Goal: Transaction & Acquisition: Purchase product/service

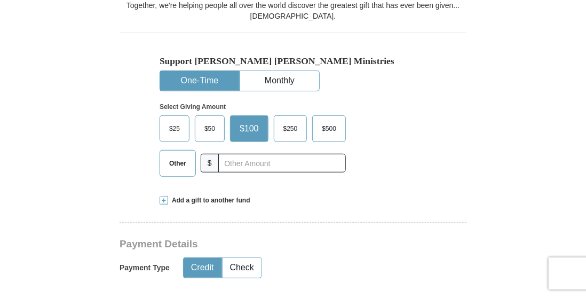
scroll to position [374, 0]
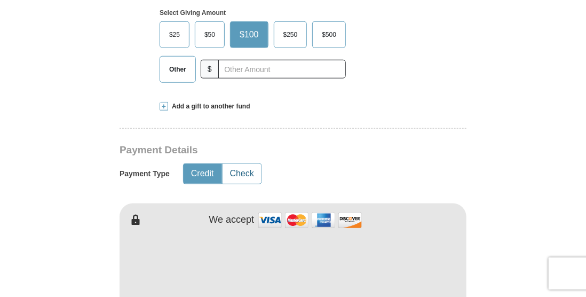
click at [246, 176] on button "Check" at bounding box center [242, 174] width 39 height 20
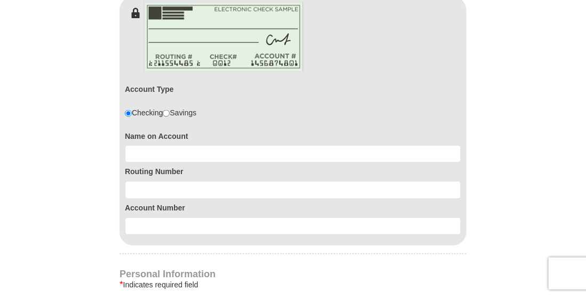
scroll to position [587, 0]
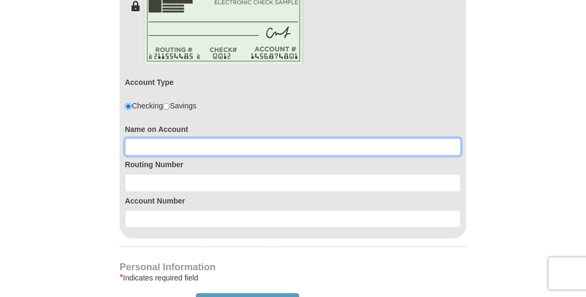
click at [193, 147] on input at bounding box center [293, 147] width 336 height 18
type input "[PERSON_NAME] S Buridck"
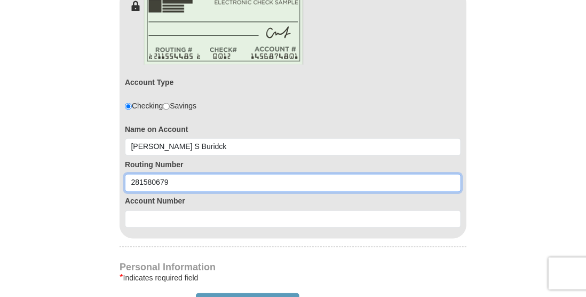
type input "281580679"
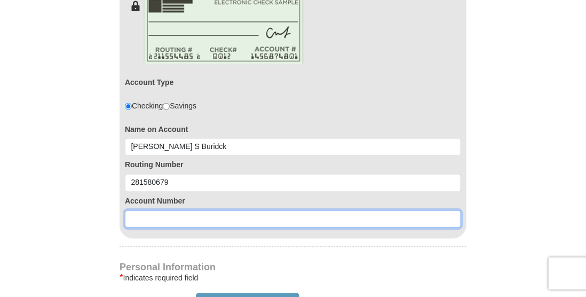
click at [199, 216] on input at bounding box center [293, 219] width 336 height 18
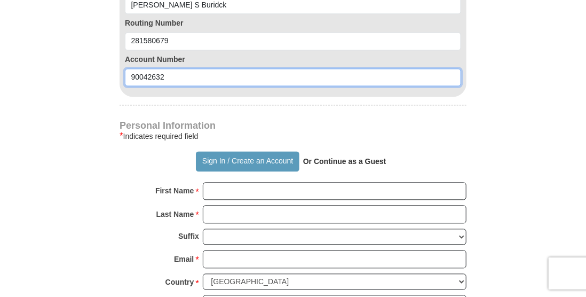
scroll to position [747, 0]
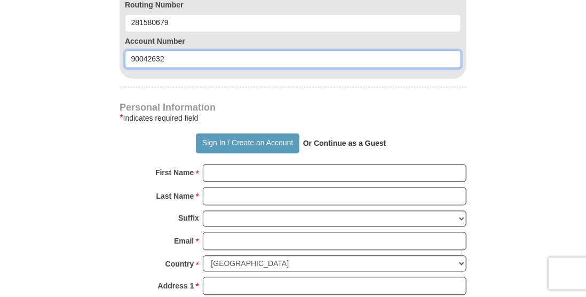
type input "90042632"
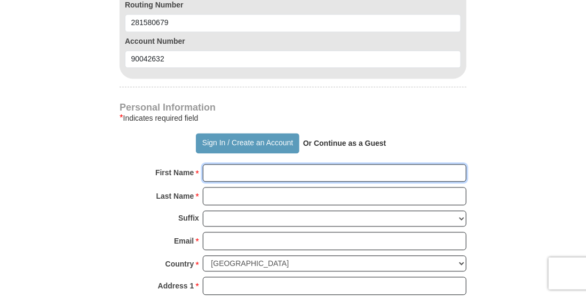
click at [306, 170] on input "First Name *" at bounding box center [335, 173] width 264 height 18
type input "[PERSON_NAME]"
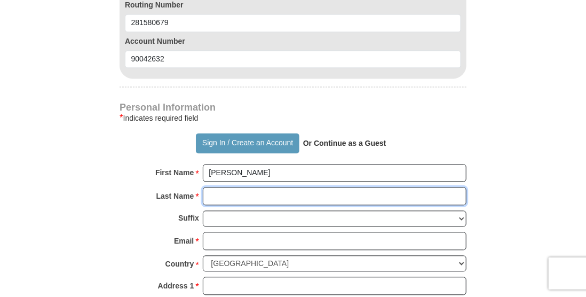
type input "[PERSON_NAME]"
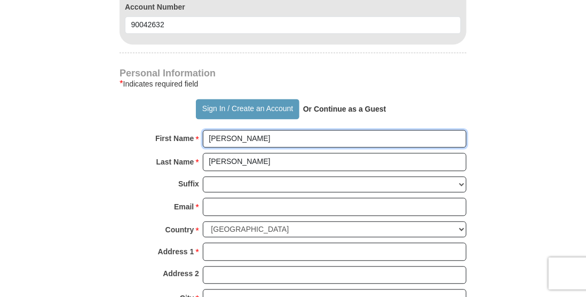
scroll to position [801, 0]
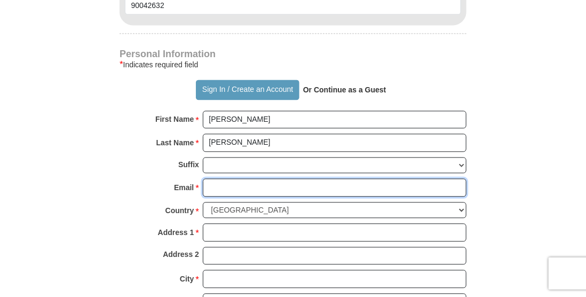
click at [297, 188] on input "Email *" at bounding box center [335, 187] width 264 height 18
type input "[EMAIL_ADDRESS][DOMAIN_NAME]"
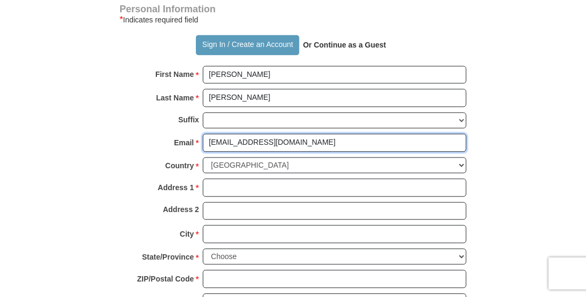
scroll to position [907, 0]
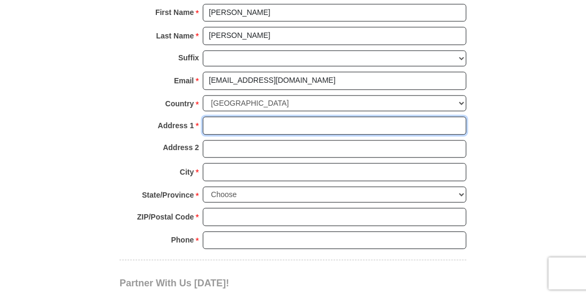
click at [271, 119] on input "Address 1 *" at bounding box center [335, 125] width 264 height 18
type input "[STREET_ADDRESS]"
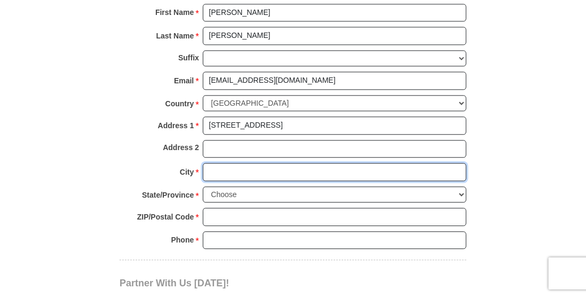
click at [247, 170] on input "City *" at bounding box center [335, 172] width 264 height 18
type input "Richland"
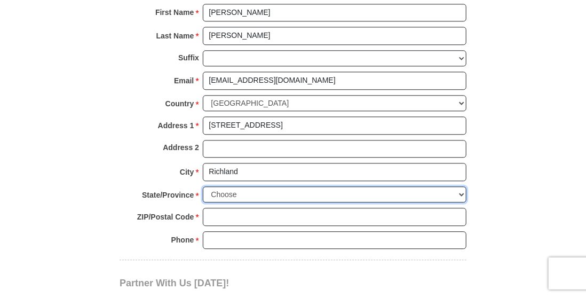
click at [273, 187] on select "Choose [US_STATE] [US_STATE] [US_STATE] [US_STATE] [US_STATE] Armed Forces Amer…" at bounding box center [335, 194] width 264 height 17
select select "MO"
click at [203, 186] on select "Choose [US_STATE] [US_STATE] [US_STATE] [US_STATE] [US_STATE] Armed Forces Amer…" at bounding box center [335, 194] width 264 height 17
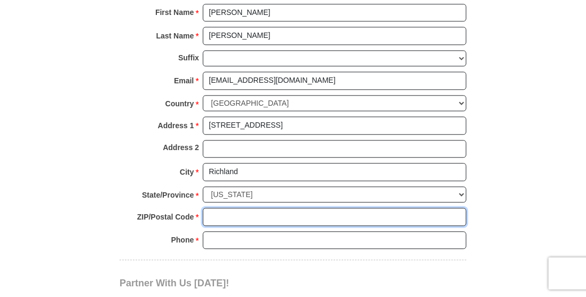
click at [234, 211] on input "ZIP/Postal Code *" at bounding box center [335, 217] width 264 height 18
type input "65556"
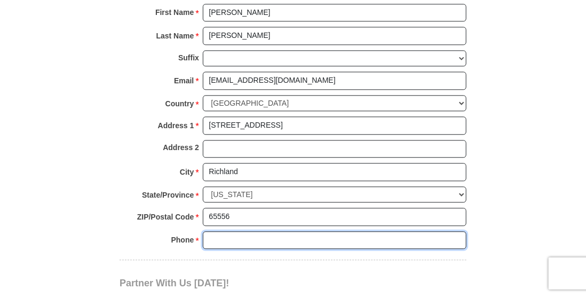
click at [255, 232] on input "Phone * *" at bounding box center [335, 240] width 264 height 18
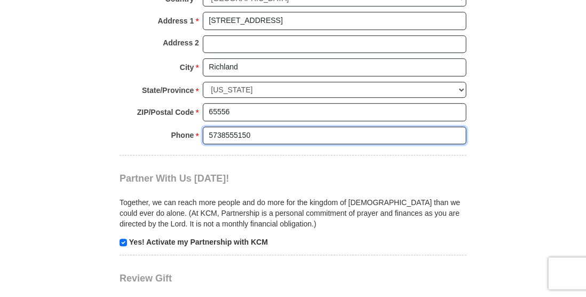
scroll to position [1014, 0]
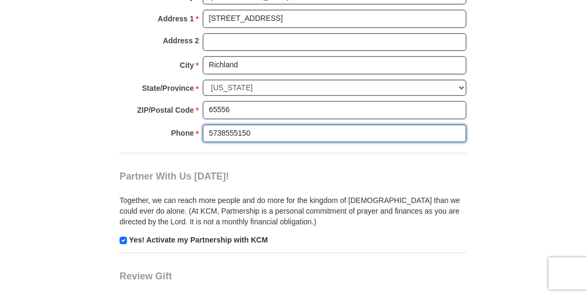
type input "5738555150"
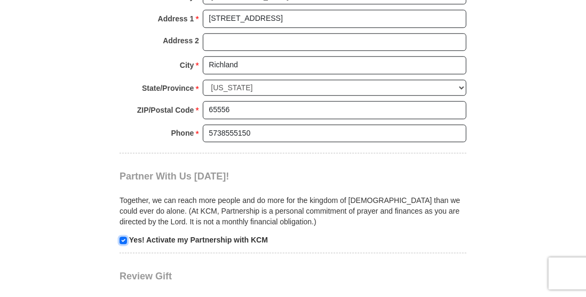
click at [126, 236] on input "checkbox" at bounding box center [123, 239] width 7 height 7
checkbox input "false"
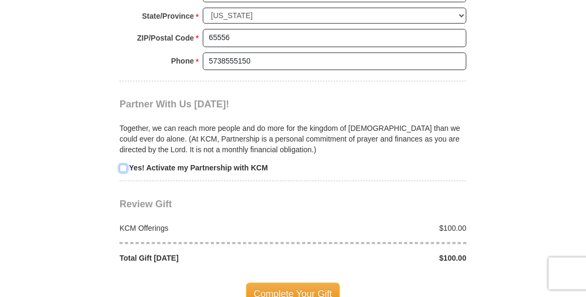
scroll to position [1174, 0]
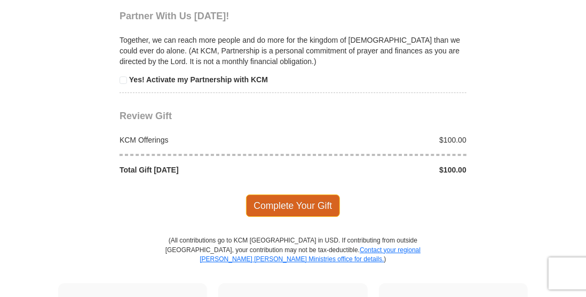
click at [305, 195] on span "Complete Your Gift" at bounding box center [293, 205] width 94 height 22
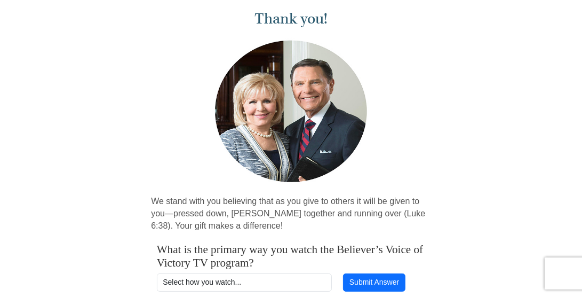
scroll to position [107, 0]
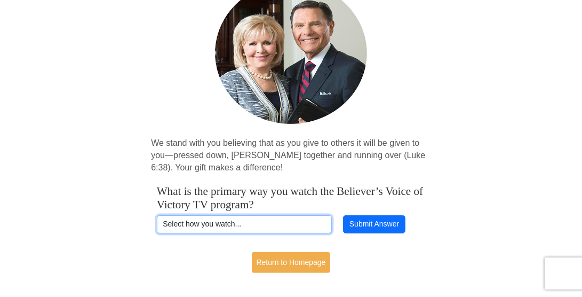
click at [307, 224] on select "Select how you watch... Daystar Morning Daystar Evening KCM.org GoVictory.com V…" at bounding box center [245, 224] width 176 height 18
click at [312, 227] on select "Select how you watch... Daystar Morning Daystar Evening KCM.org GoVictory.com V…" at bounding box center [245, 224] width 176 height 18
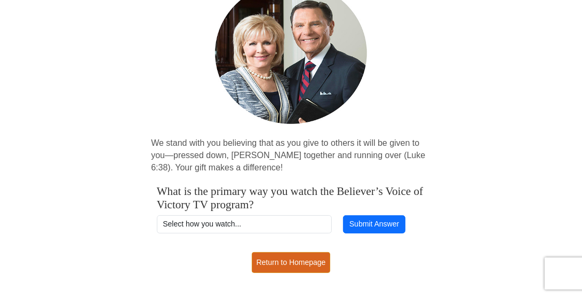
click at [296, 261] on link "Return to Homepage" at bounding box center [291, 262] width 79 height 21
